Goal: Information Seeking & Learning: Learn about a topic

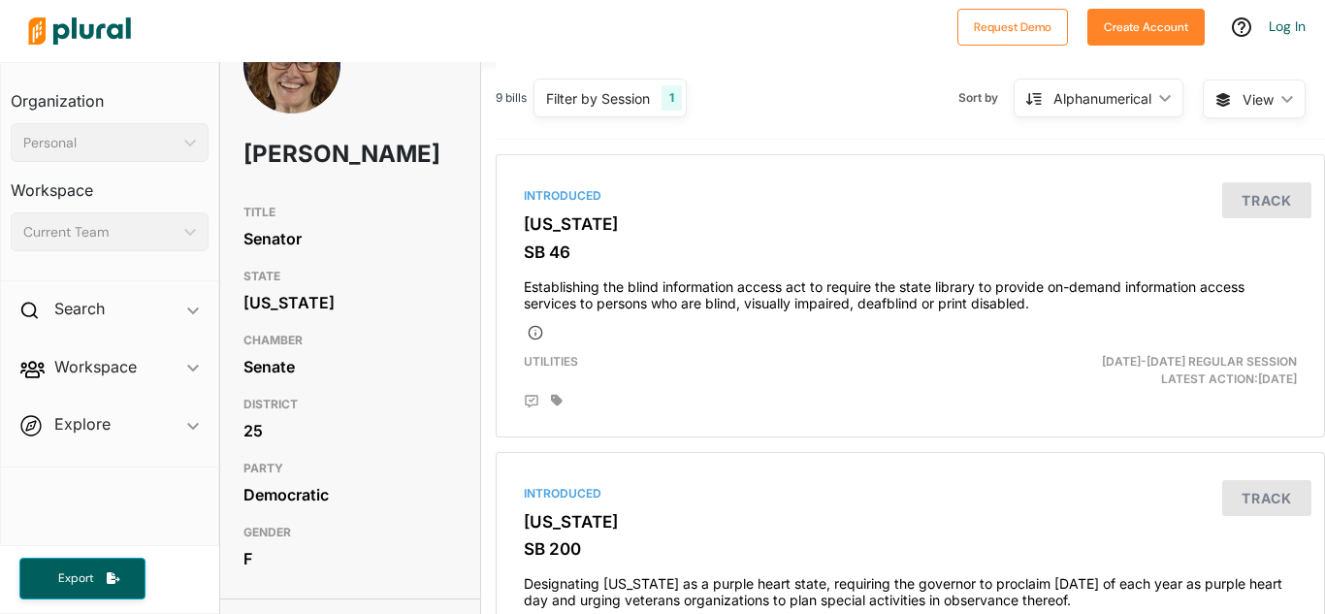
scroll to position [70, 0]
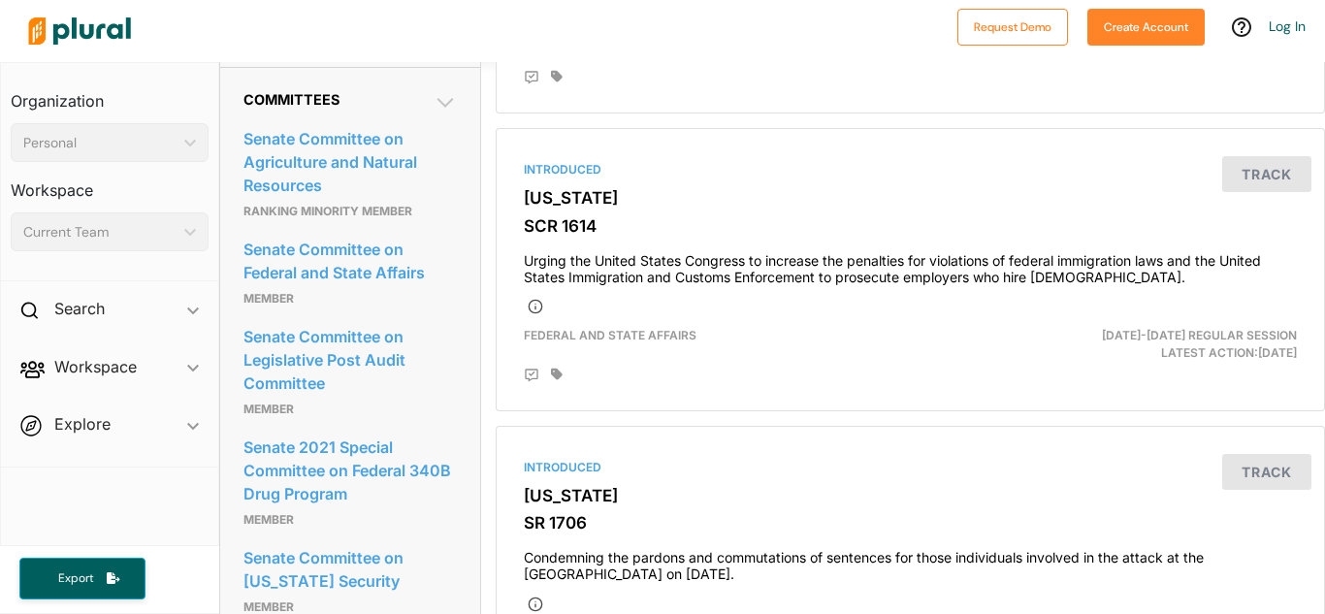
scroll to position [988, 0]
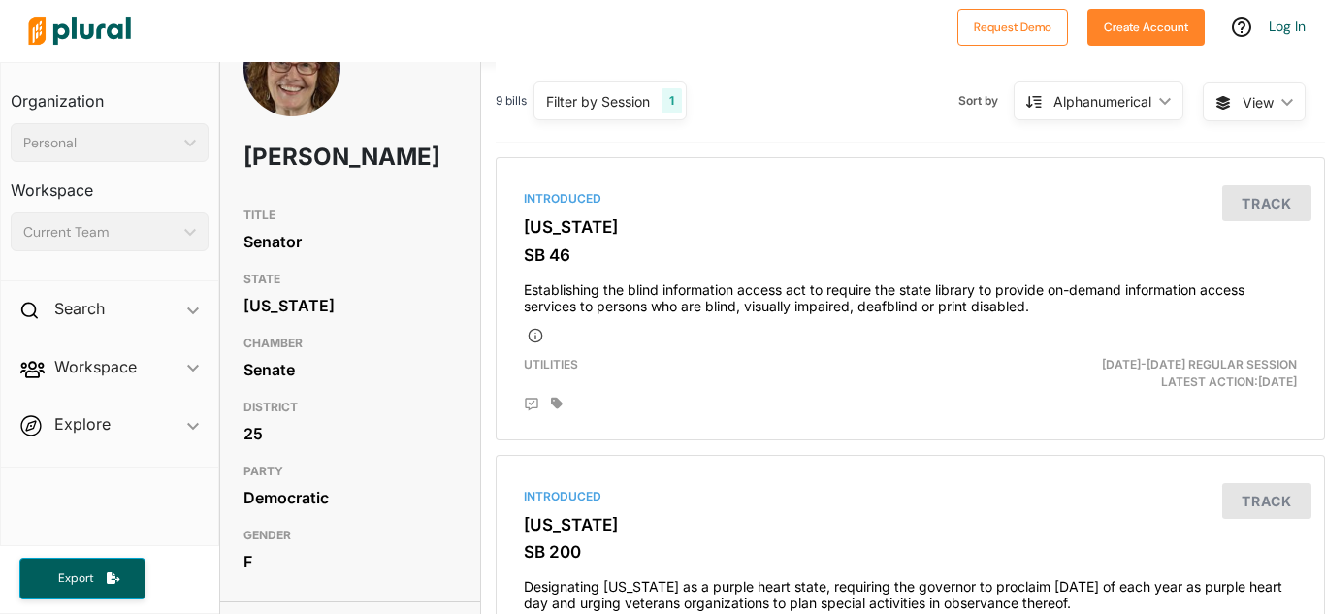
scroll to position [24, 0]
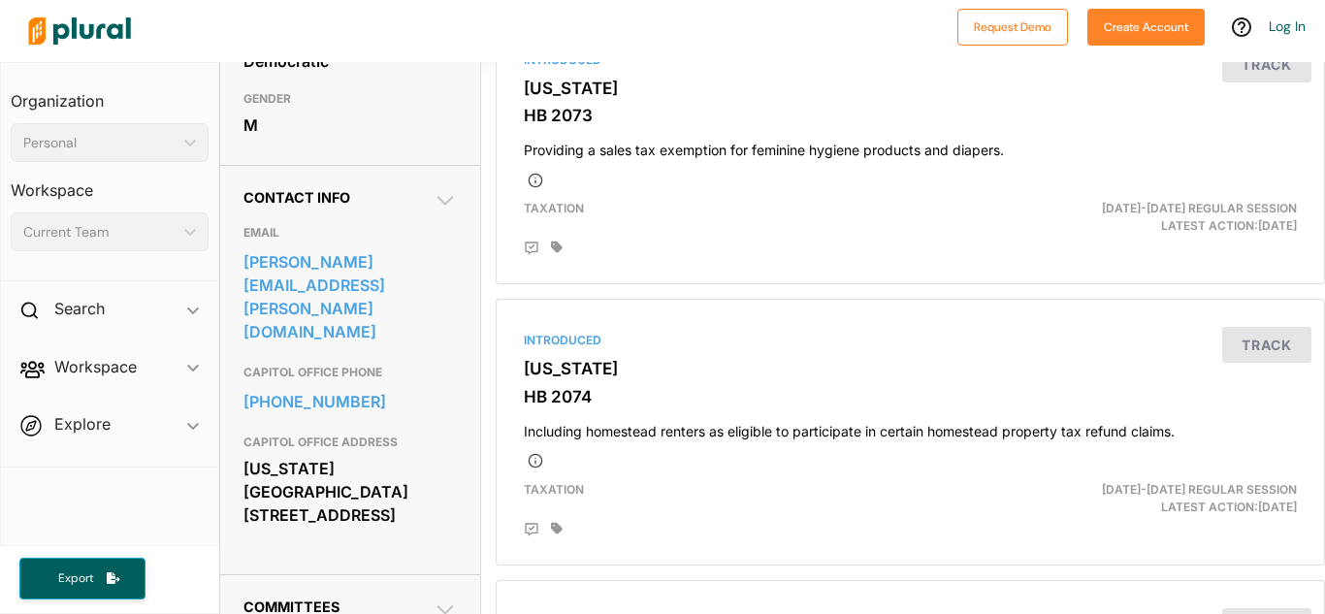
scroll to position [512, 0]
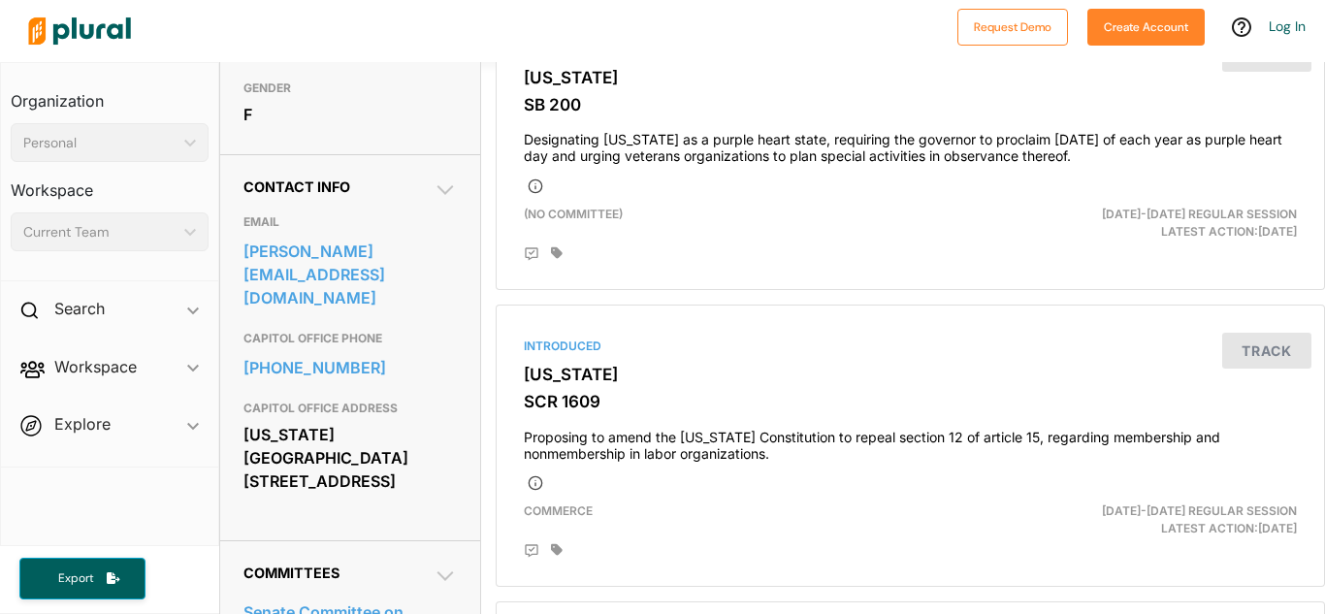
scroll to position [513, 0]
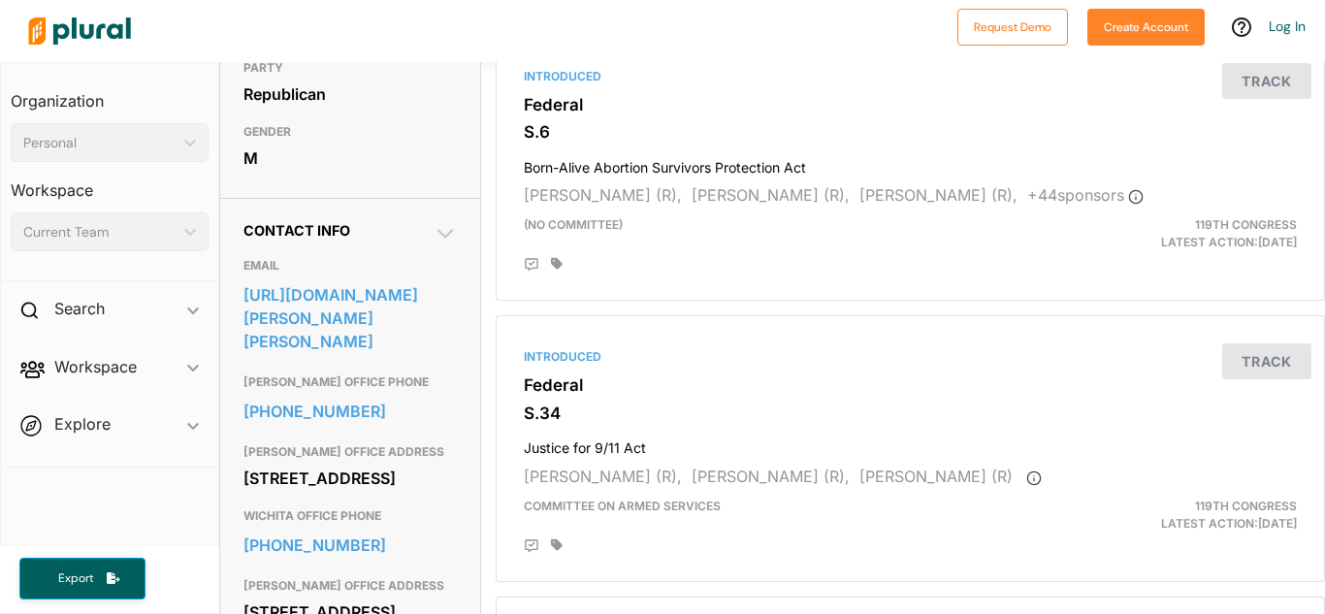
scroll to position [471, 0]
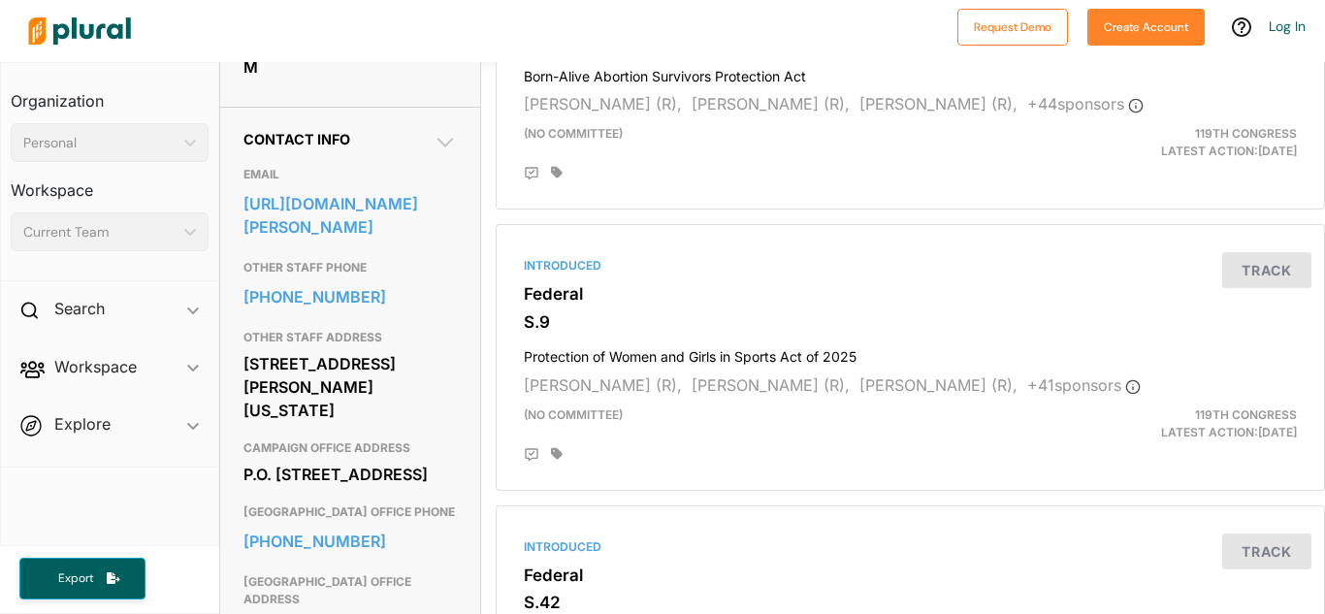
scroll to position [568, 0]
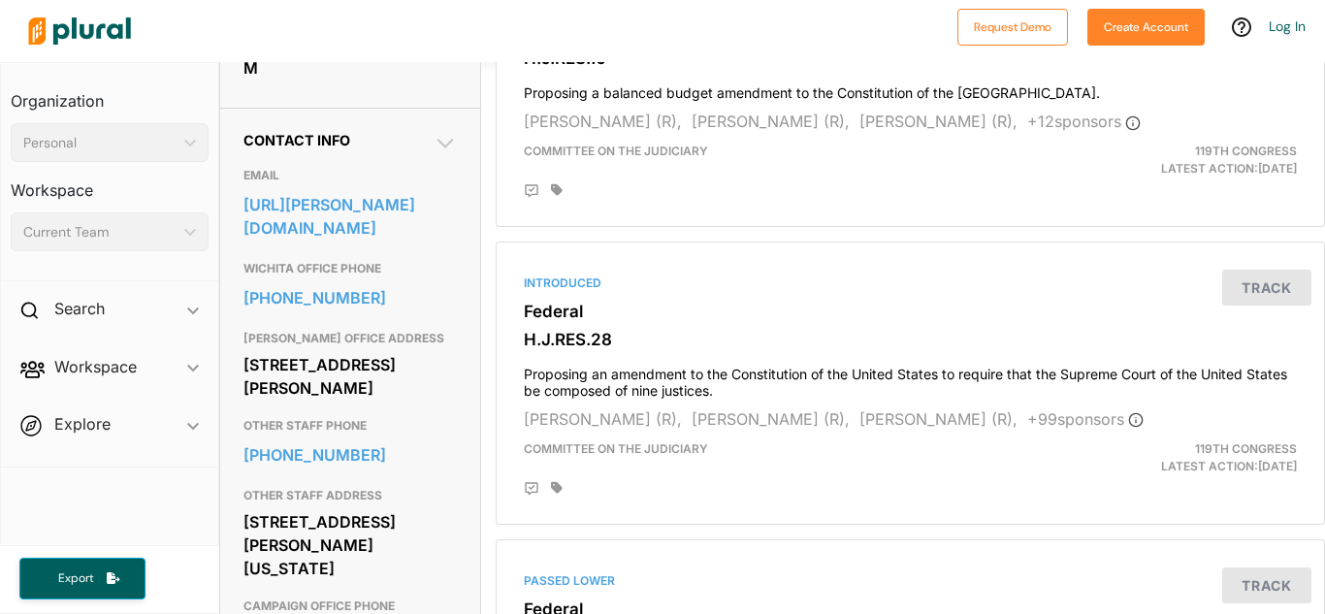
scroll to position [561, 0]
